Goal: Information Seeking & Learning: Check status

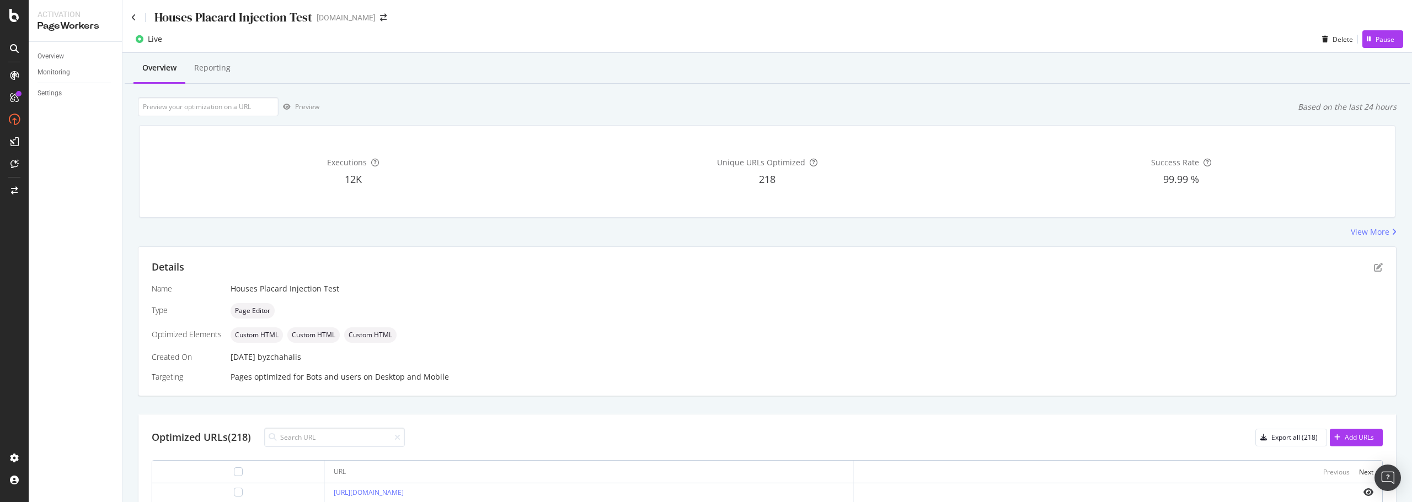
click at [402, 224] on div "Executions 12K Unique URLs Optimized 218 Success Rate 99.99 %" at bounding box center [767, 171] width 1270 height 110
drag, startPoint x: 311, startPoint y: 207, endPoint x: 299, endPoint y: 176, distance: 33.7
click at [311, 206] on div "Executions 12K" at bounding box center [353, 172] width 410 height 74
click at [131, 15] on div "Houses Placard Injection Test [DOMAIN_NAME]" at bounding box center [766, 13] width 1289 height 26
click at [135, 18] on icon at bounding box center [133, 18] width 5 height 8
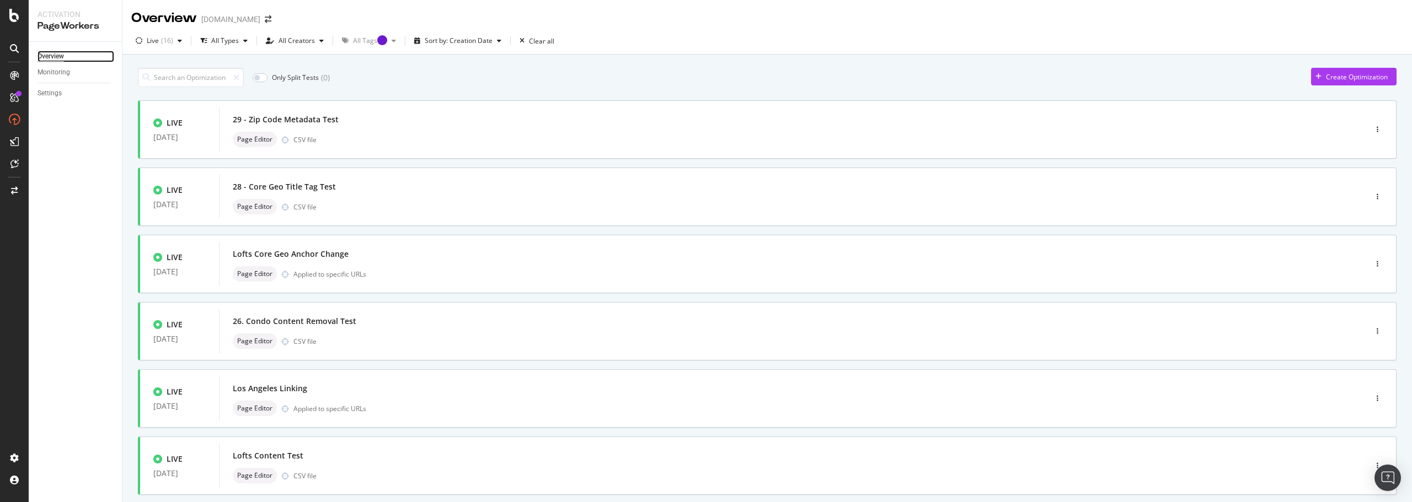
click at [56, 55] on div "Overview" at bounding box center [51, 57] width 26 height 12
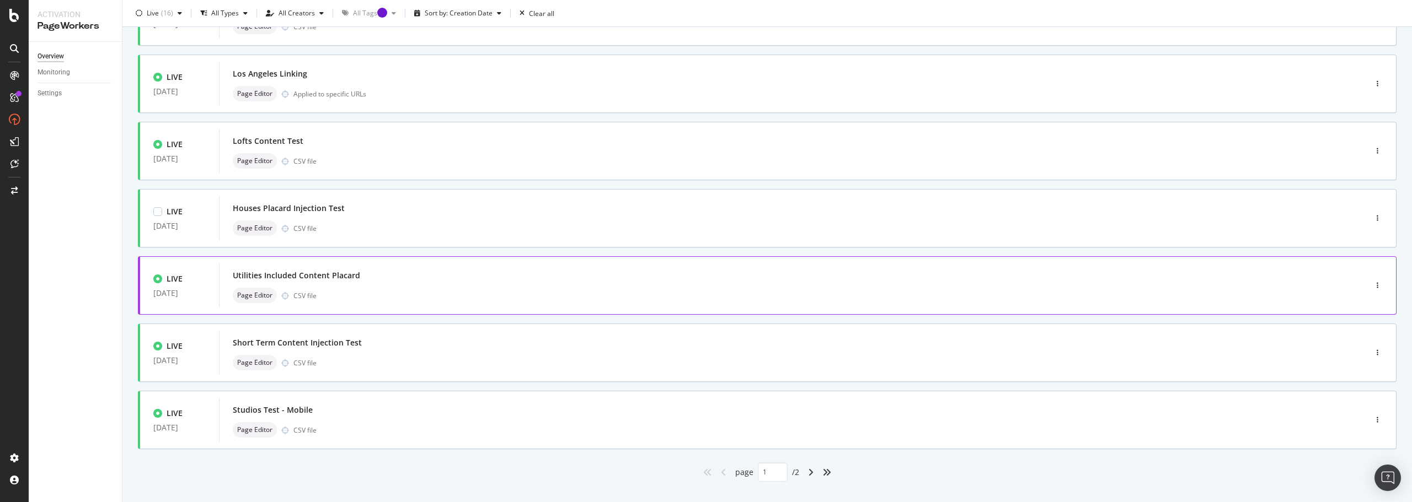
scroll to position [331, 0]
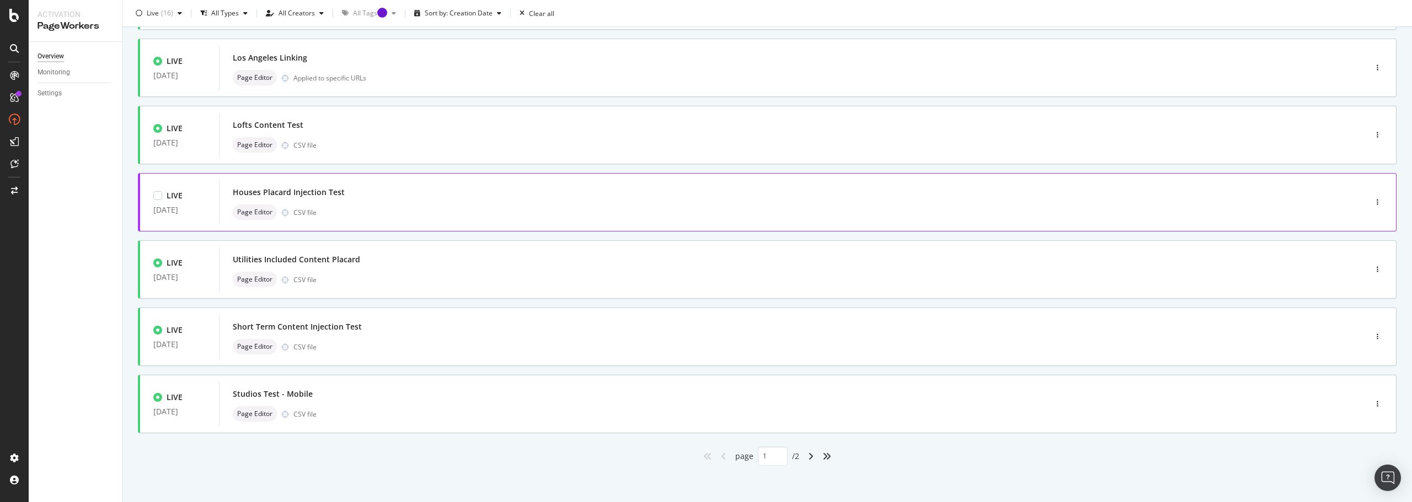
click at [308, 185] on div "Houses Placard Injection Test" at bounding box center [776, 192] width 1087 height 15
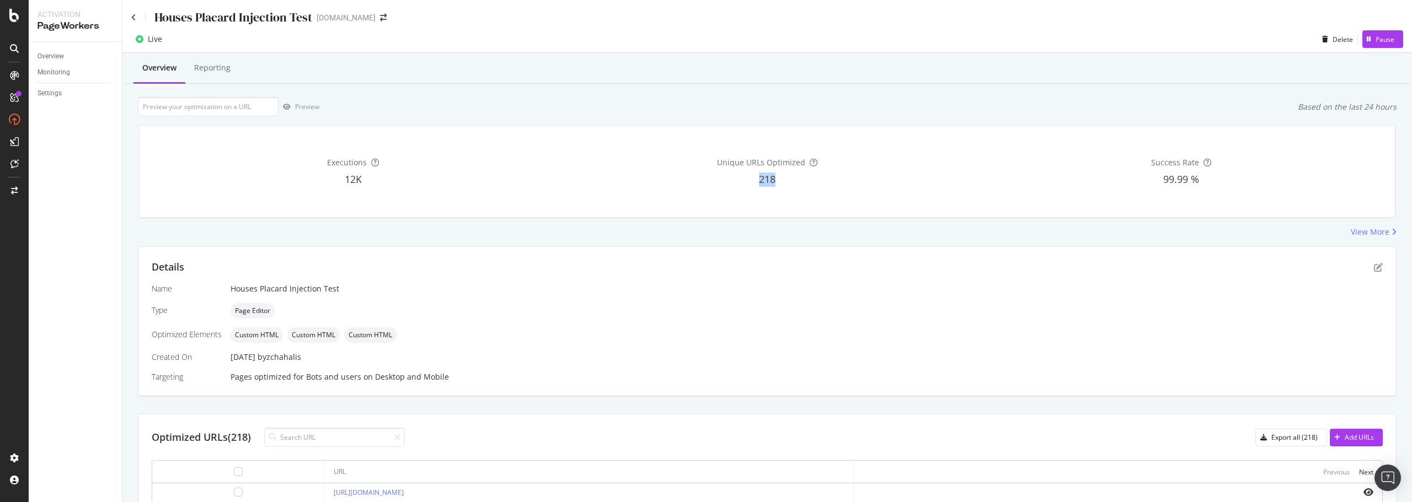
drag, startPoint x: 752, startPoint y: 178, endPoint x: 775, endPoint y: 180, distance: 23.3
click at [775, 180] on div "218" at bounding box center [768, 180] width 410 height 14
click at [133, 17] on icon at bounding box center [133, 18] width 5 height 8
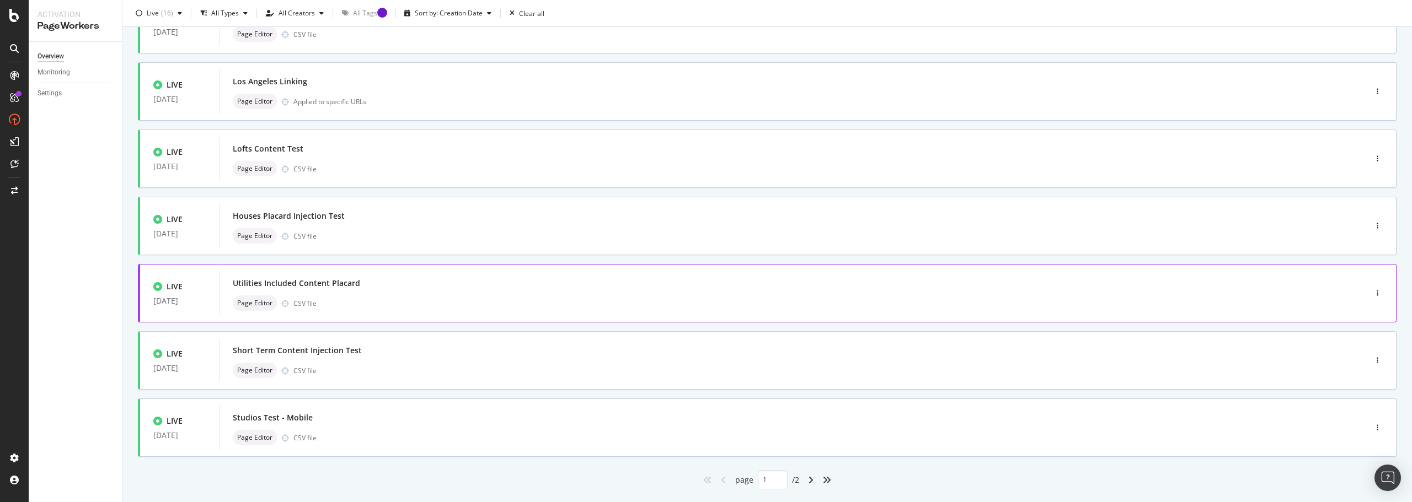
scroll to position [331, 0]
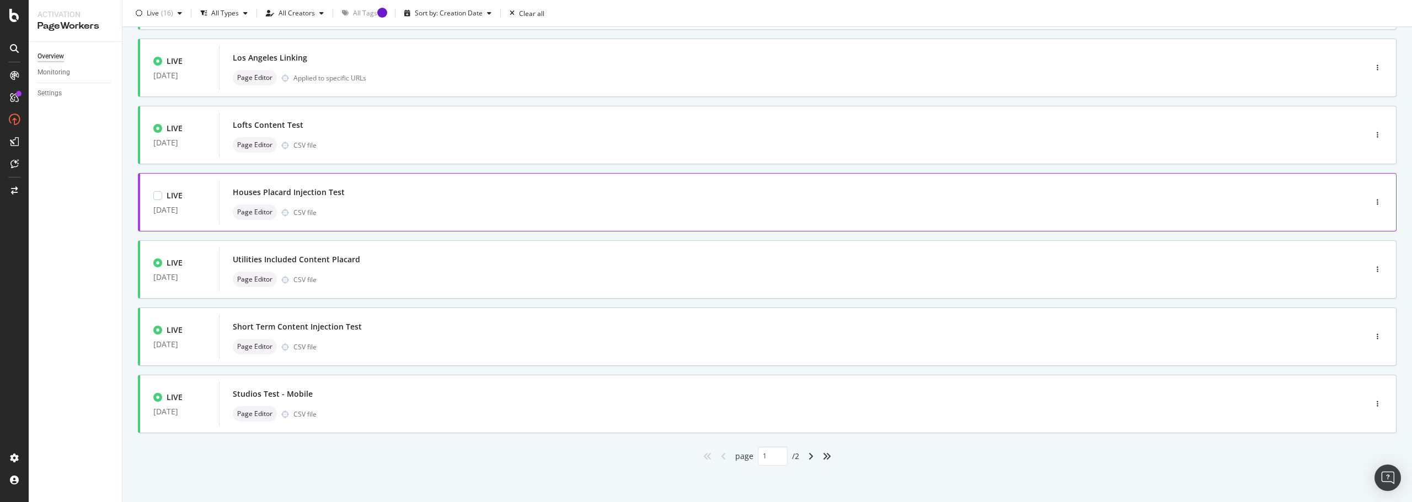
click at [323, 200] on div "Houses Placard Injection Test" at bounding box center [776, 192] width 1087 height 15
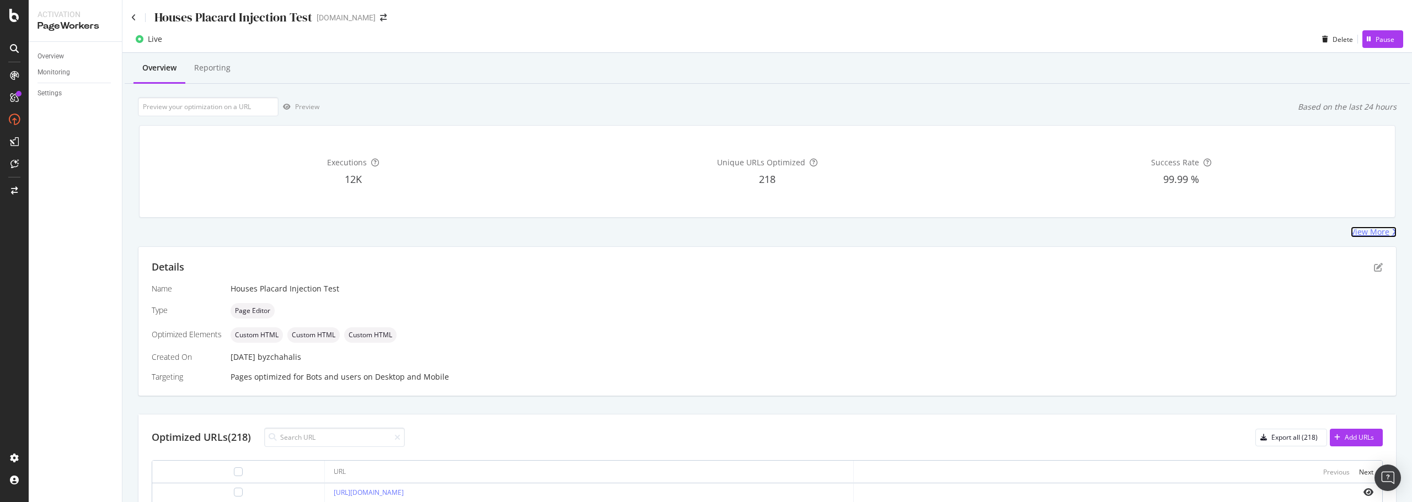
click at [1361, 228] on div "View More" at bounding box center [1370, 232] width 39 height 11
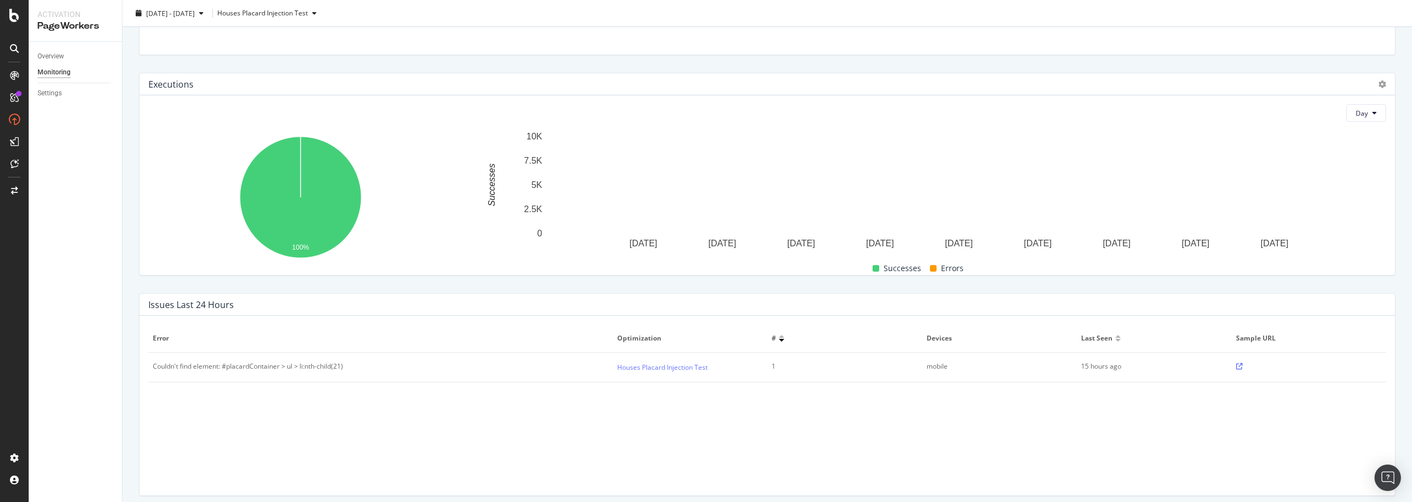
scroll to position [110, 0]
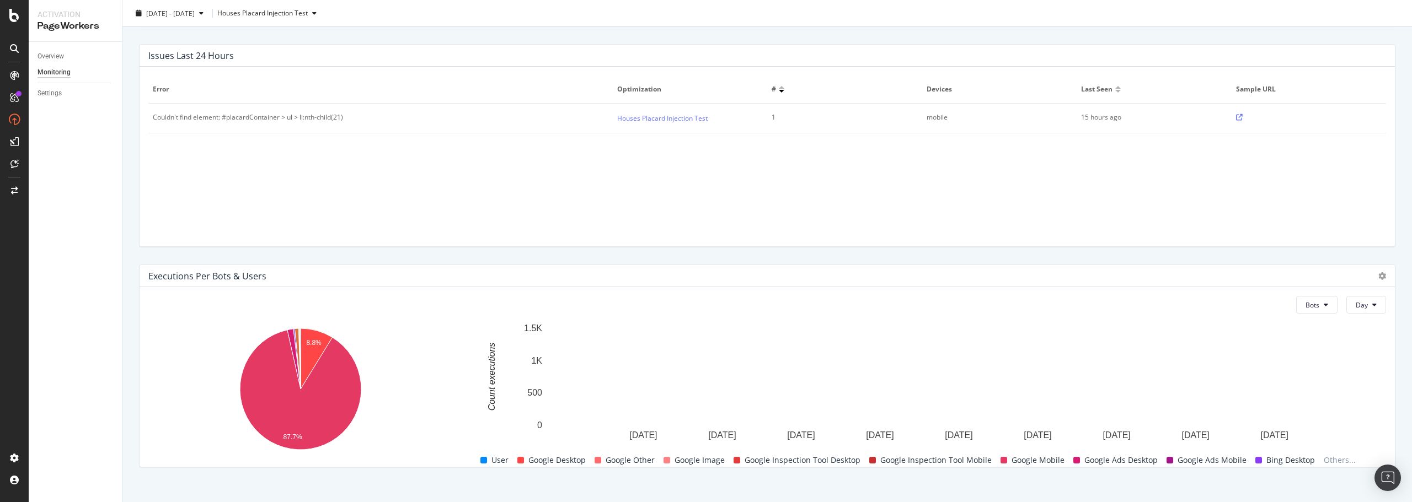
scroll to position [371, 0]
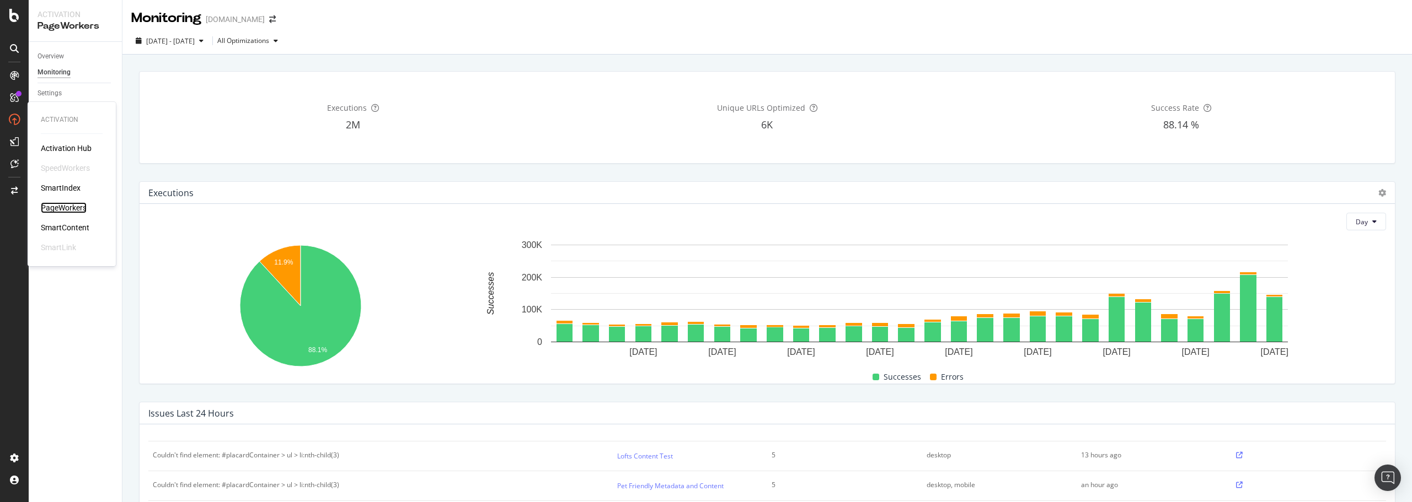
click at [67, 204] on div "PageWorkers" at bounding box center [64, 207] width 46 height 11
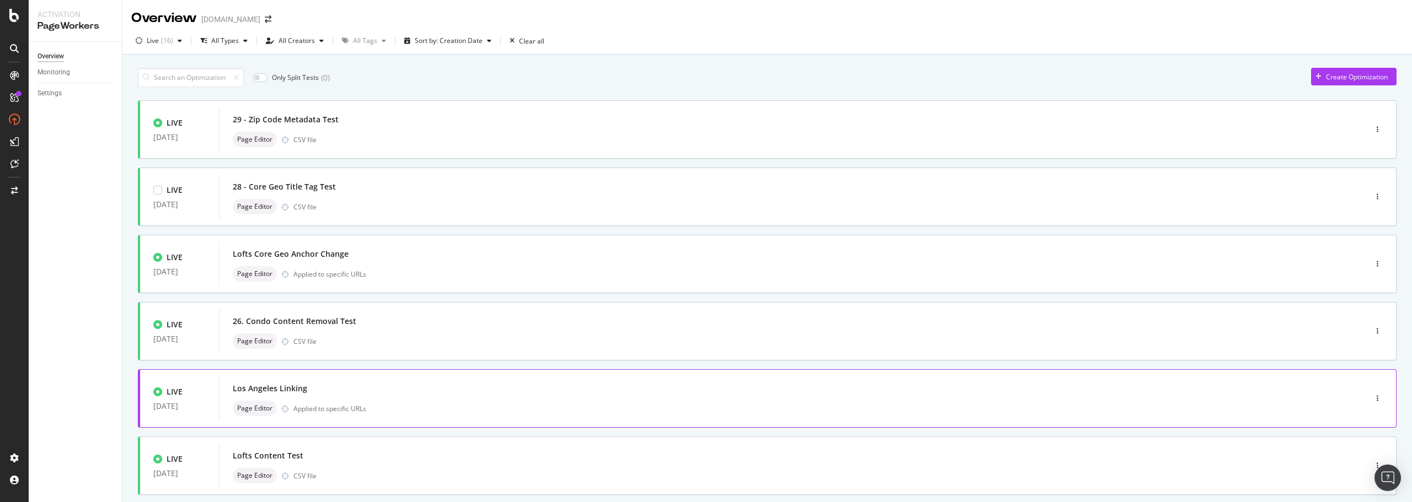
scroll to position [333, 0]
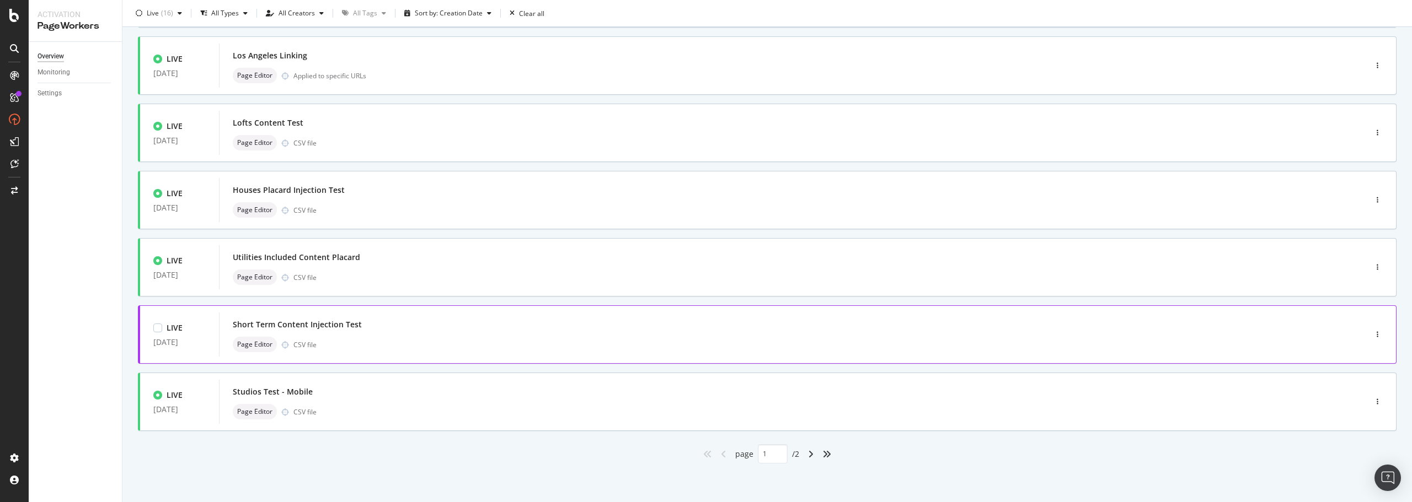
click at [306, 328] on div "Short Term Content Injection Test" at bounding box center [297, 324] width 129 height 11
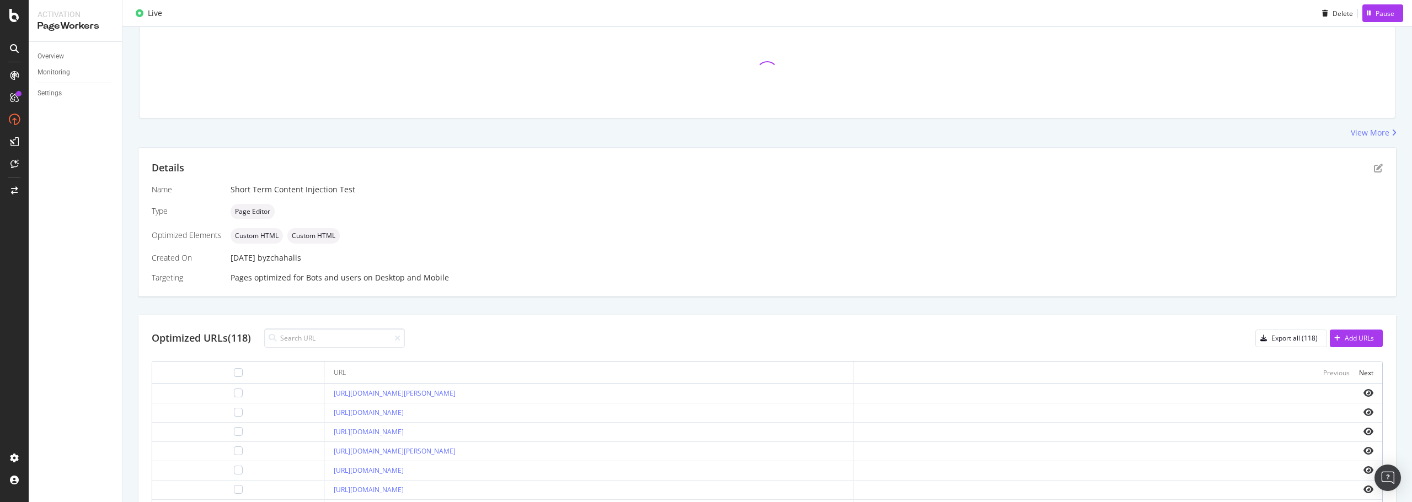
scroll to position [324, 0]
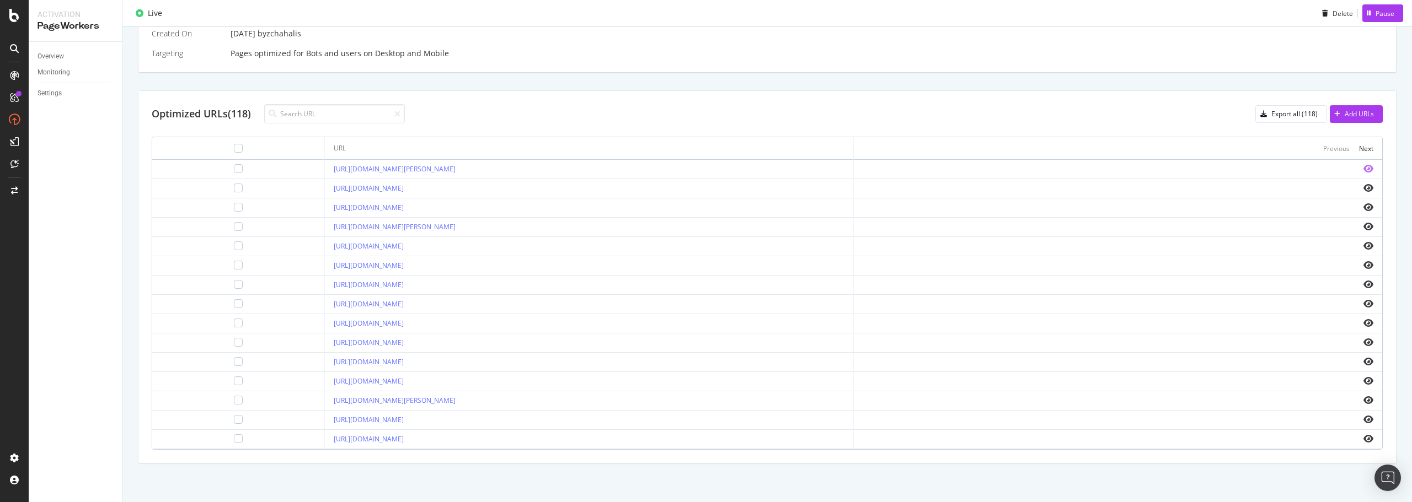
click at [1363, 167] on icon "eye" at bounding box center [1368, 168] width 10 height 9
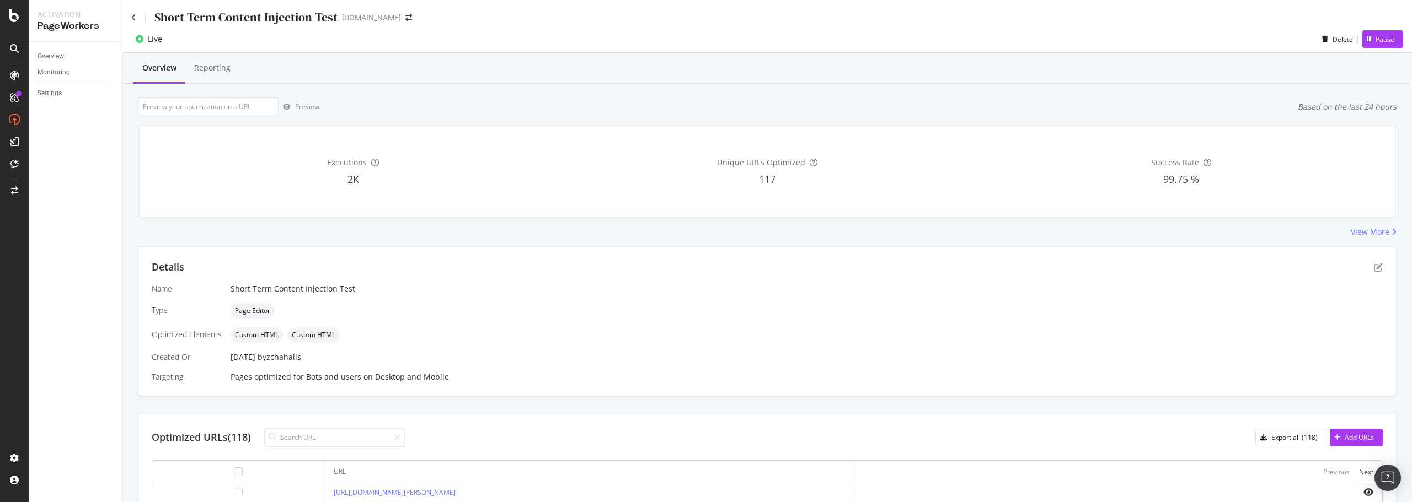
click at [138, 24] on div "Short Term Content Injection Test" at bounding box center [234, 17] width 206 height 17
click at [135, 16] on icon at bounding box center [133, 18] width 5 height 8
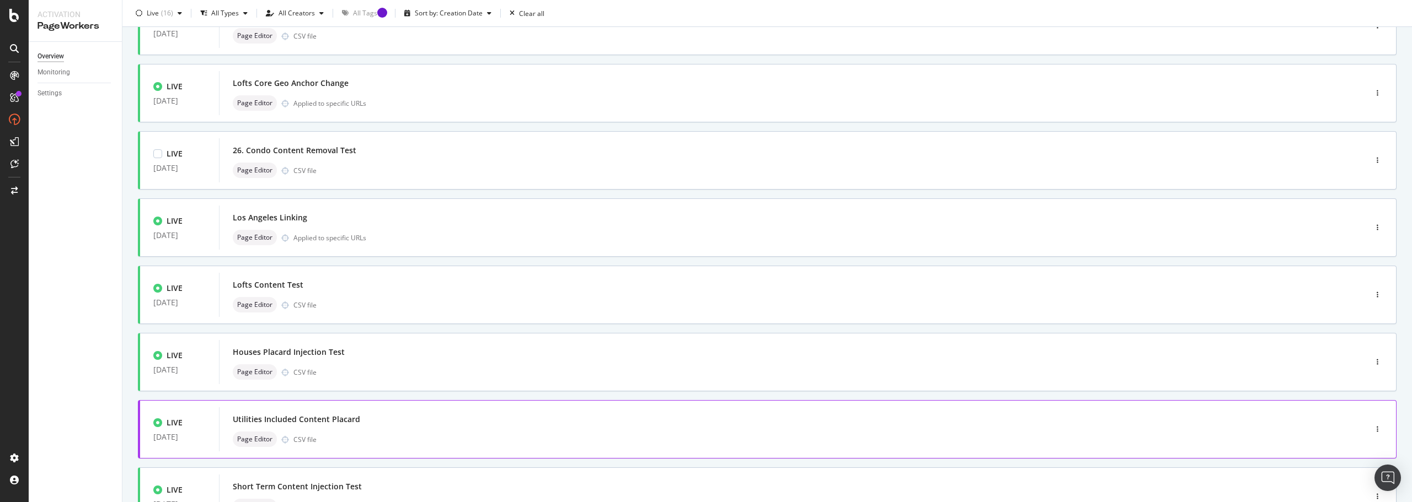
scroll to position [333, 0]
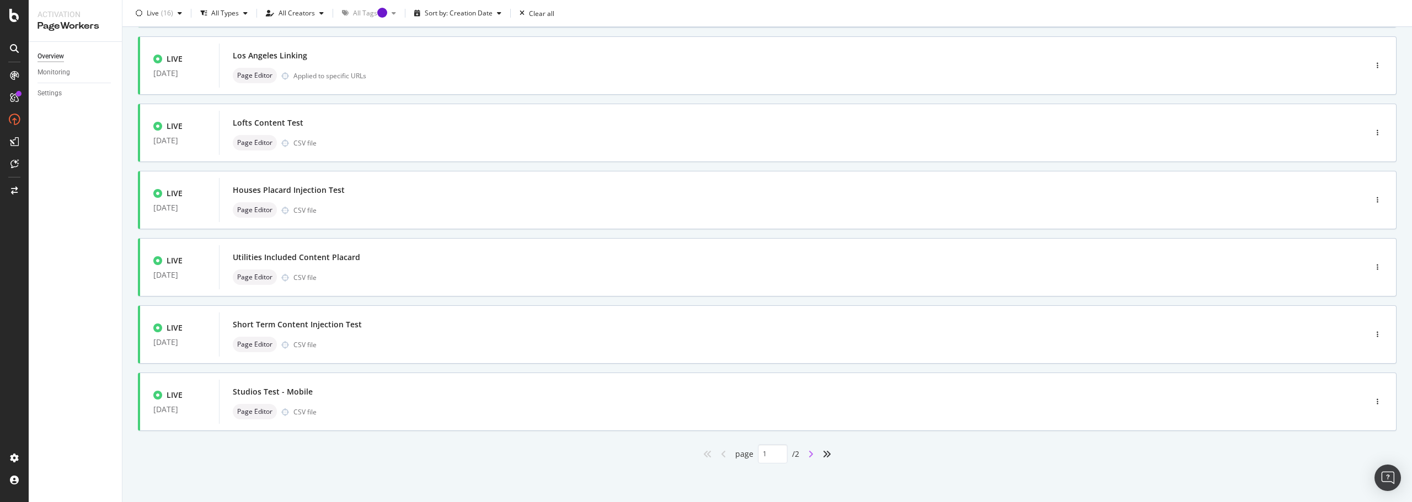
click at [808, 453] on icon "angle-right" at bounding box center [811, 454] width 6 height 9
type input "2"
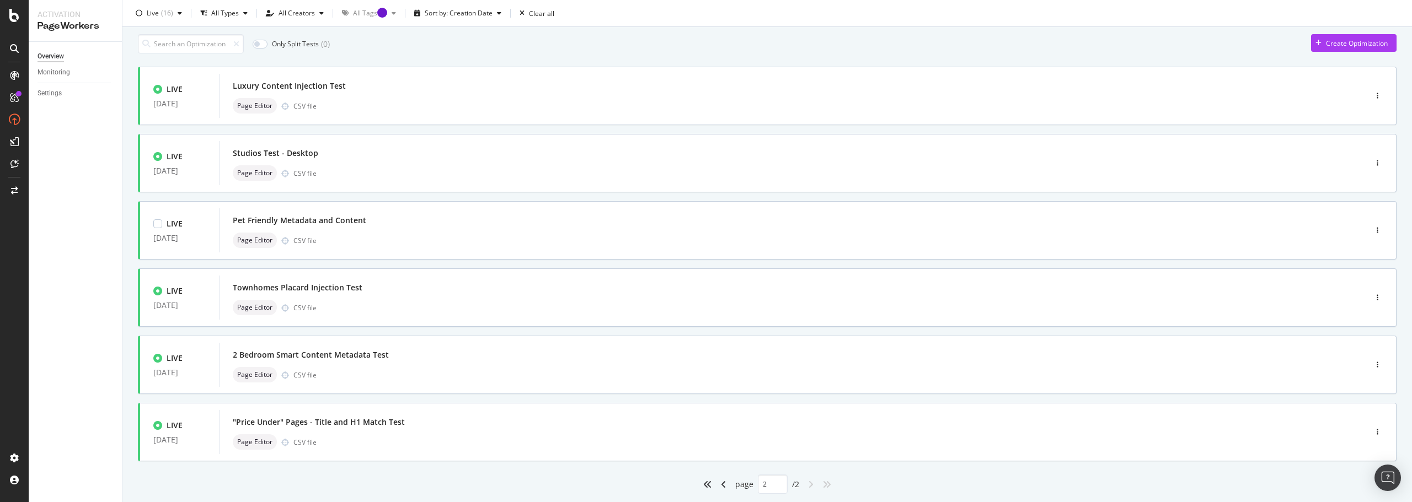
scroll to position [64, 0]
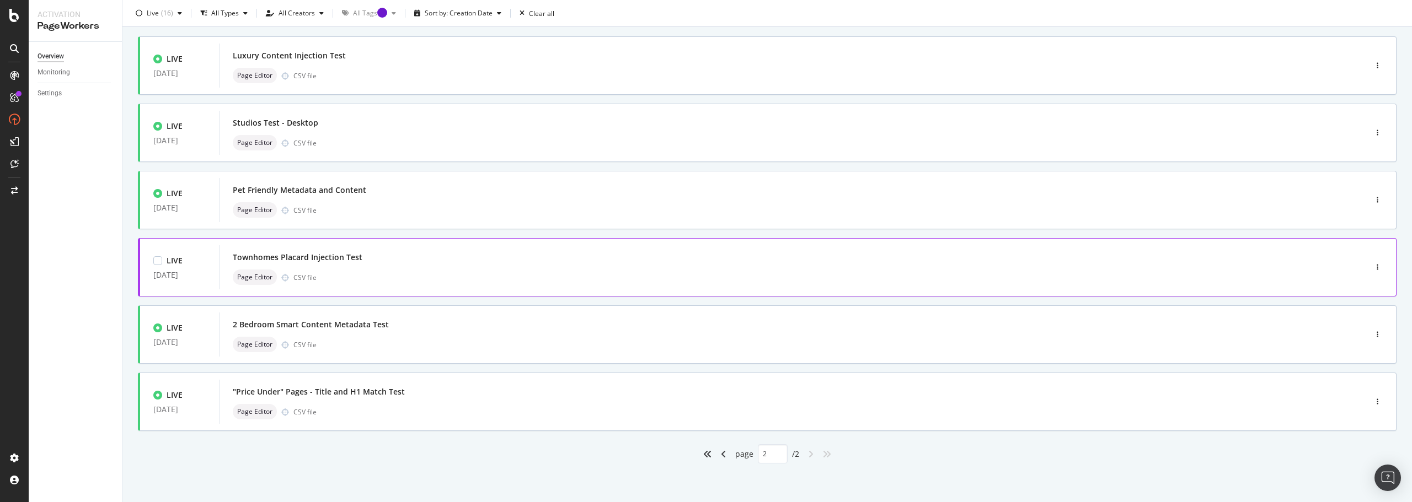
click at [323, 257] on div "Townhomes Placard Injection Test" at bounding box center [298, 257] width 130 height 11
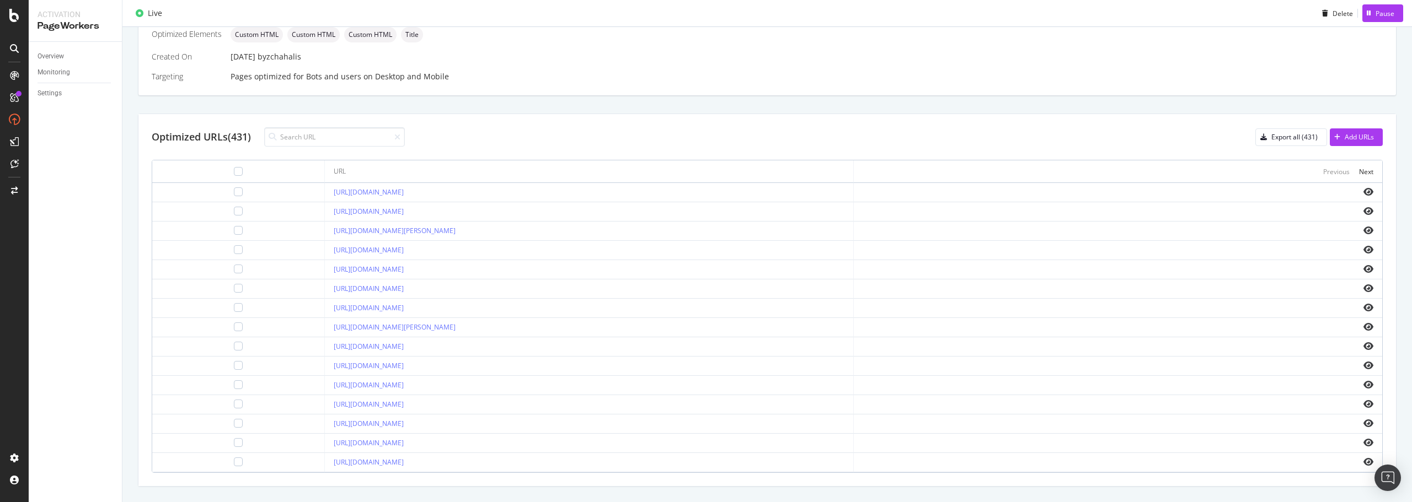
scroll to position [324, 0]
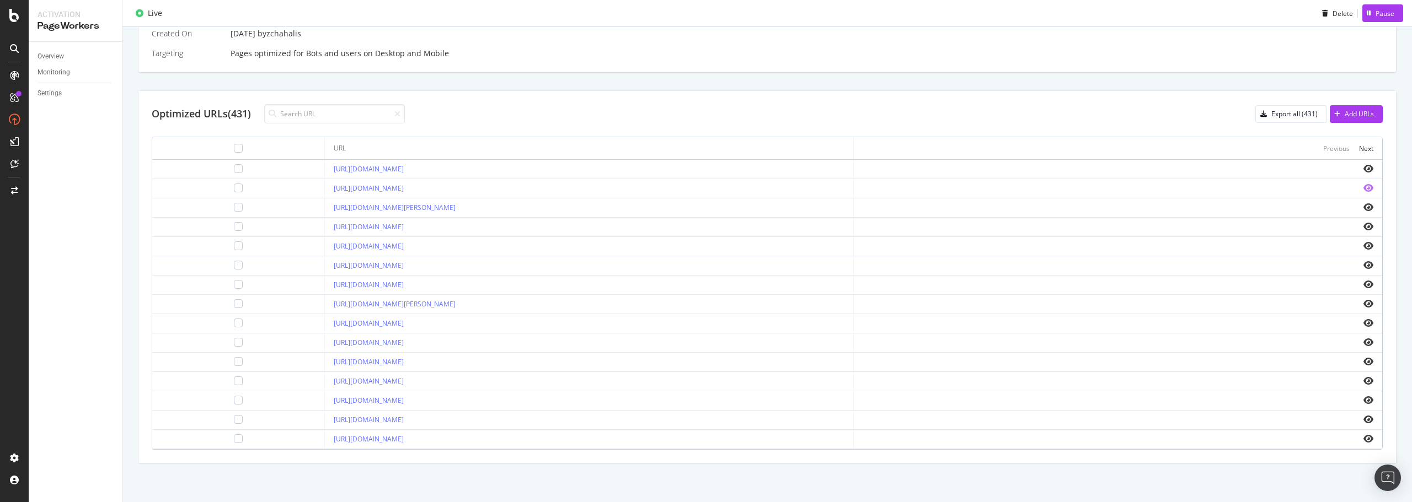
click at [1363, 188] on icon "eye" at bounding box center [1368, 188] width 10 height 9
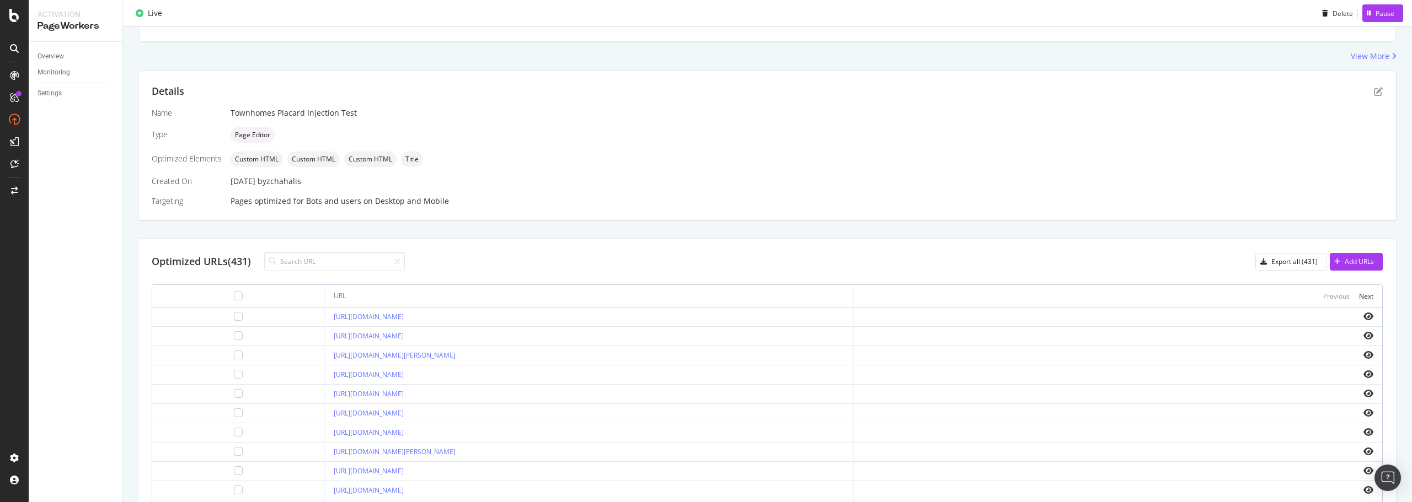
scroll to position [0, 0]
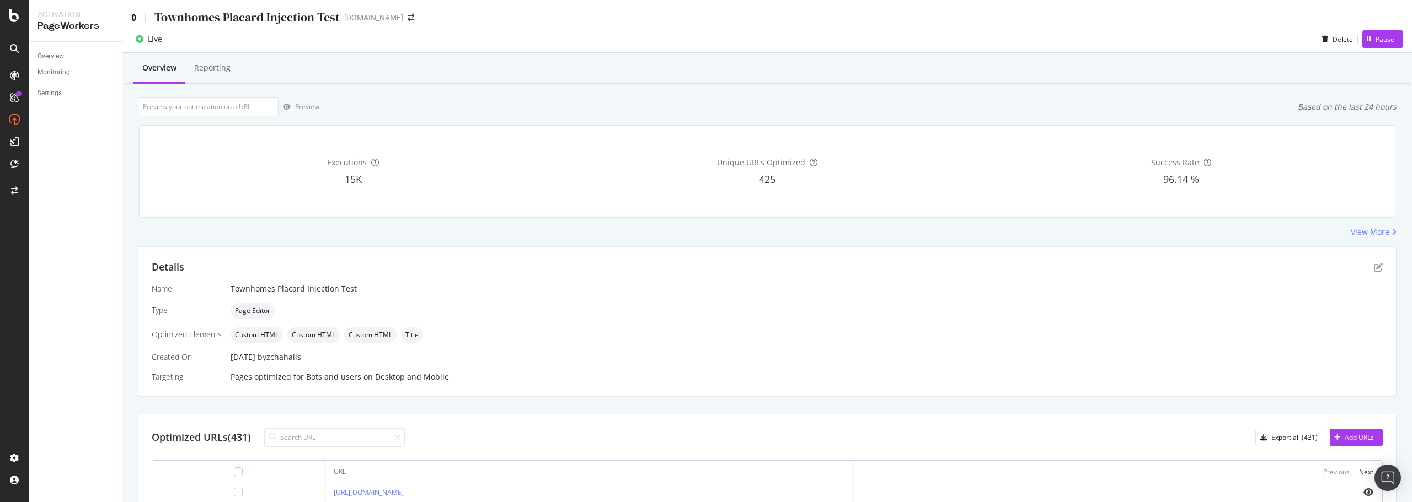
click at [133, 18] on icon at bounding box center [133, 18] width 5 height 8
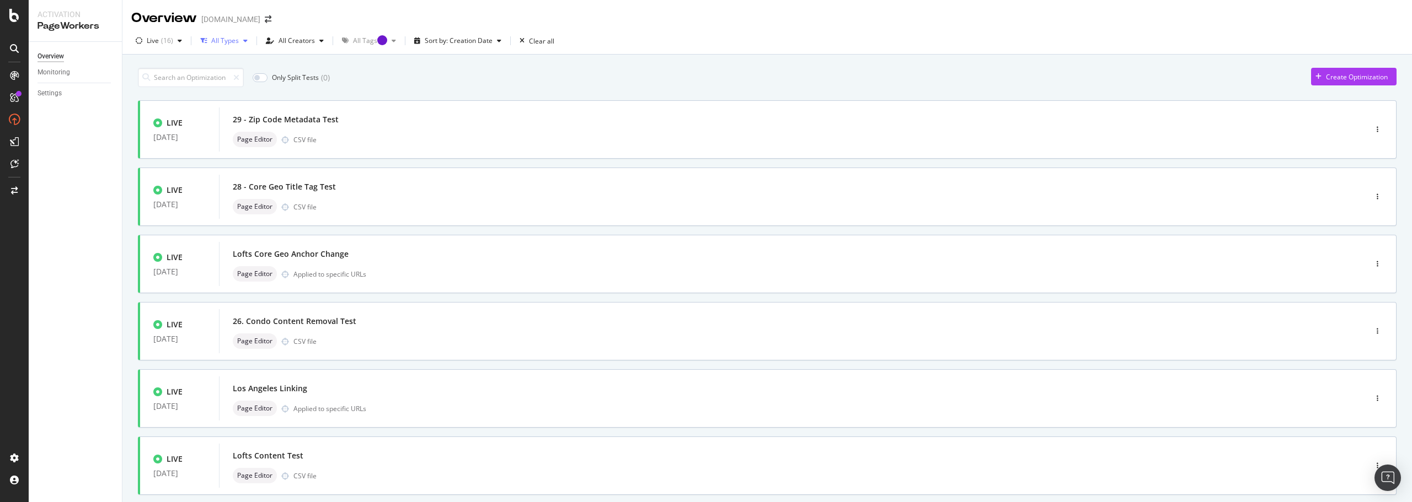
click at [233, 39] on div "All Types" at bounding box center [225, 41] width 28 height 7
click at [171, 44] on div "( 16 )" at bounding box center [167, 41] width 12 height 7
click at [147, 64] on div at bounding box center [145, 64] width 9 height 9
click at [238, 44] on div "All Types" at bounding box center [231, 41] width 28 height 7
click at [316, 55] on div "Only Split Tests ( 19 ) Create Optimization LIVE [DATE] 29 - Zip Code Metadata …" at bounding box center [766, 445] width 1289 height 781
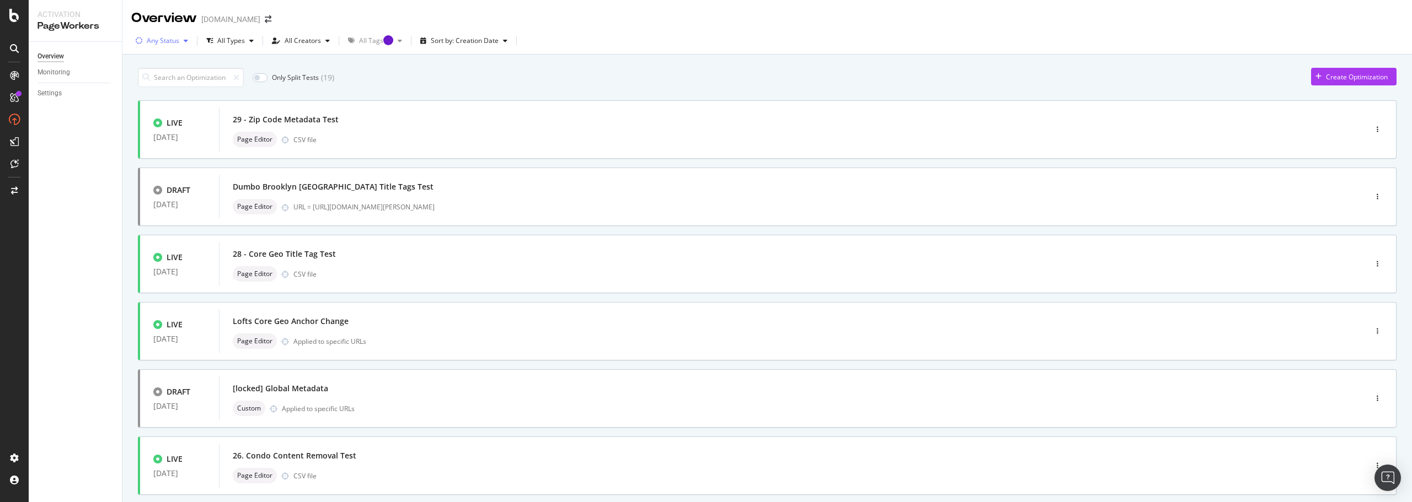
click at [176, 41] on div "Any Status" at bounding box center [163, 41] width 33 height 7
click at [541, 36] on div "Any Status All Types All Creators All Tags Sort by: Creation Date" at bounding box center [766, 43] width 1289 height 22
drag, startPoint x: 462, startPoint y: 39, endPoint x: 468, endPoint y: 39, distance: 6.1
click at [463, 39] on div "Sort by: Creation Date" at bounding box center [465, 41] width 68 height 7
click at [585, 42] on div "Any Status All Types All Creators All Tags Sort by: Creation Date" at bounding box center [766, 43] width 1289 height 22
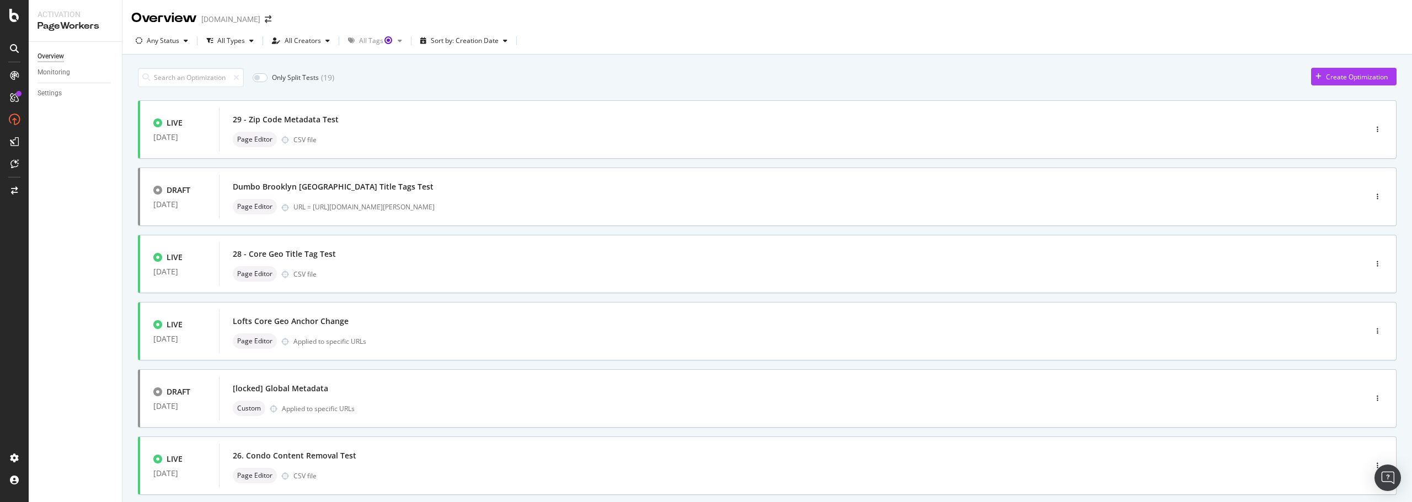
click at [593, 29] on div "Any Status All Types All Creators All Tags Sort by: Creation Date" at bounding box center [766, 41] width 1289 height 27
click at [266, 76] on input "checkbox" at bounding box center [260, 77] width 15 height 9
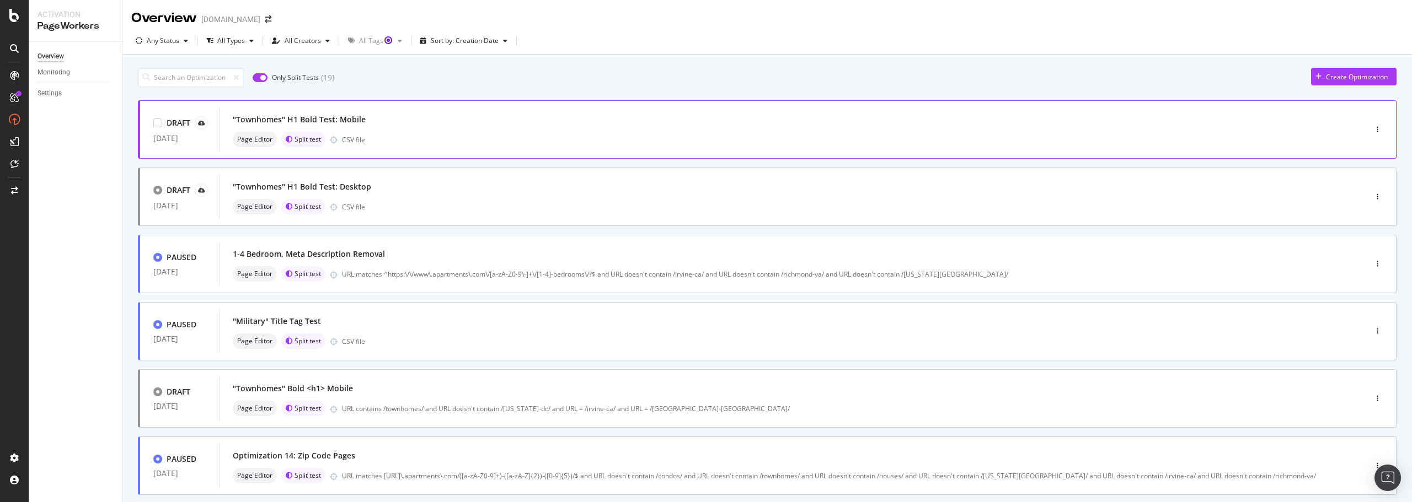
click at [372, 125] on div ""Townhomes" H1 Bold Test: Mobile" at bounding box center [776, 119] width 1087 height 15
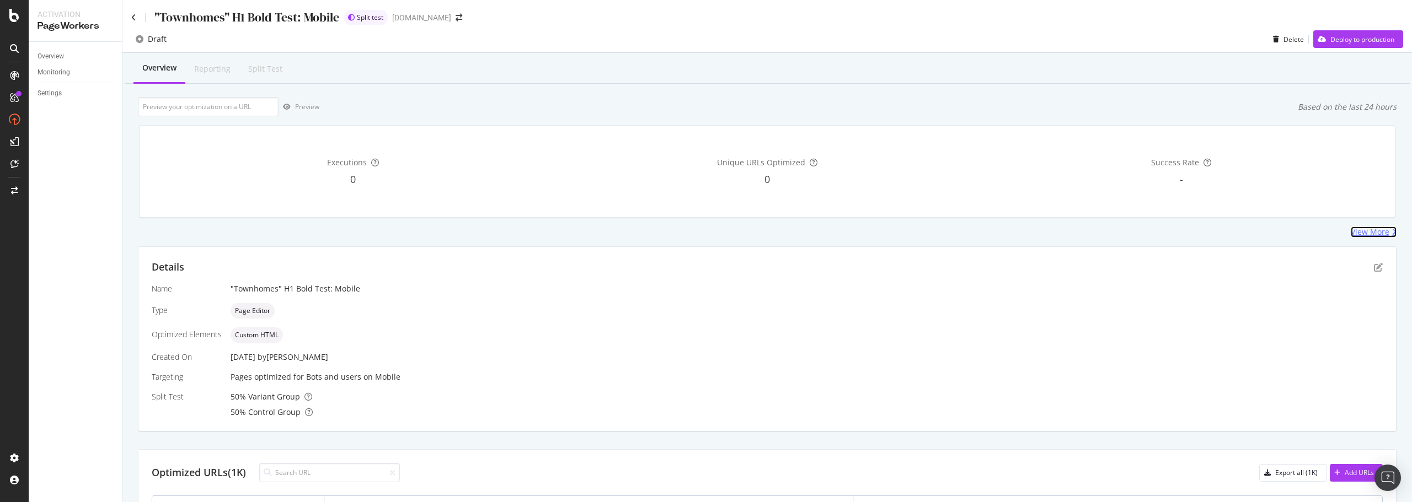
click at [1373, 229] on div "View More" at bounding box center [1370, 232] width 39 height 11
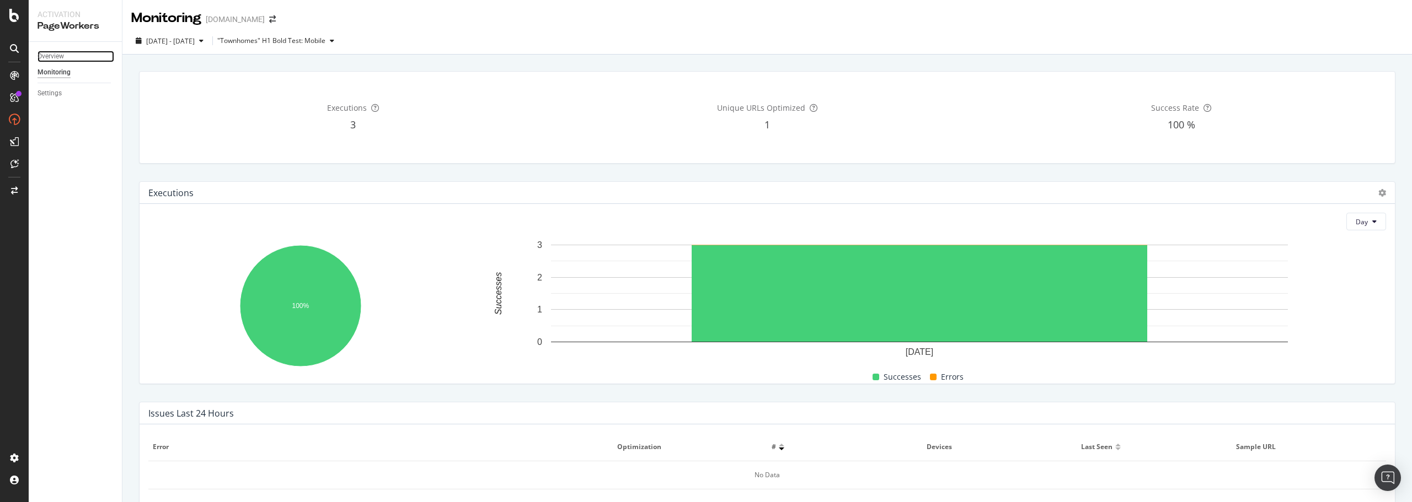
drag, startPoint x: 52, startPoint y: 55, endPoint x: 73, endPoint y: 66, distance: 22.9
click at [52, 55] on div "Overview" at bounding box center [51, 57] width 26 height 12
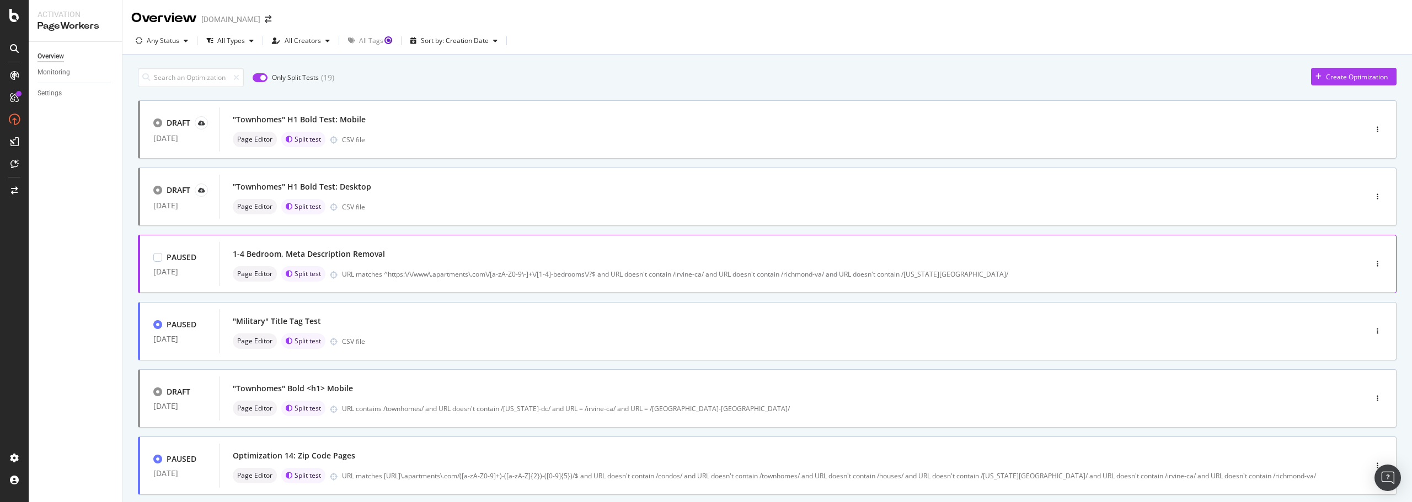
scroll to position [55, 0]
